Goal: Entertainment & Leisure: Consume media (video, audio)

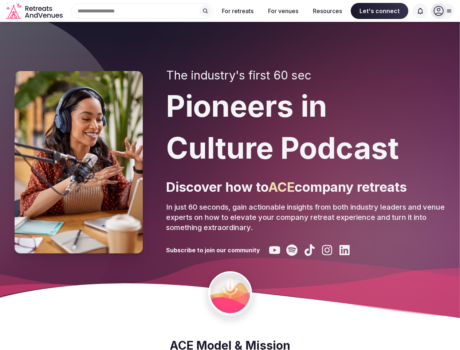
click at [230, 175] on div "The industry's first 60 sec Pioneers in Culture Podcast Discover how to ACE com…" at bounding box center [305, 161] width 279 height 187
click at [142, 11] on div "Search Popular Destinations [GEOGRAPHIC_DATA], [GEOGRAPHIC_DATA] [GEOGRAPHIC_DA…" at bounding box center [140, 10] width 148 height 15
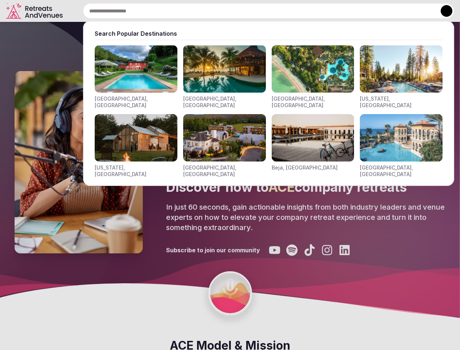
click at [205, 11] on input "text" at bounding box center [268, 10] width 371 height 15
click at [238, 11] on input "text" at bounding box center [268, 10] width 371 height 15
click at [283, 11] on input "text" at bounding box center [268, 10] width 371 height 15
click at [328, 11] on input "text" at bounding box center [268, 10] width 371 height 15
click at [380, 11] on input "text" at bounding box center [268, 10] width 371 height 15
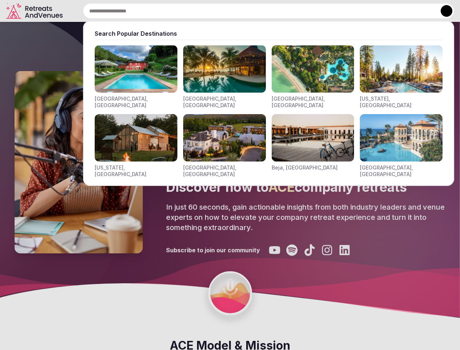
click at [420, 11] on input "text" at bounding box center [268, 10] width 371 height 15
click at [443, 11] on button at bounding box center [447, 11] width 12 height 12
